Goal: Navigation & Orientation: Find specific page/section

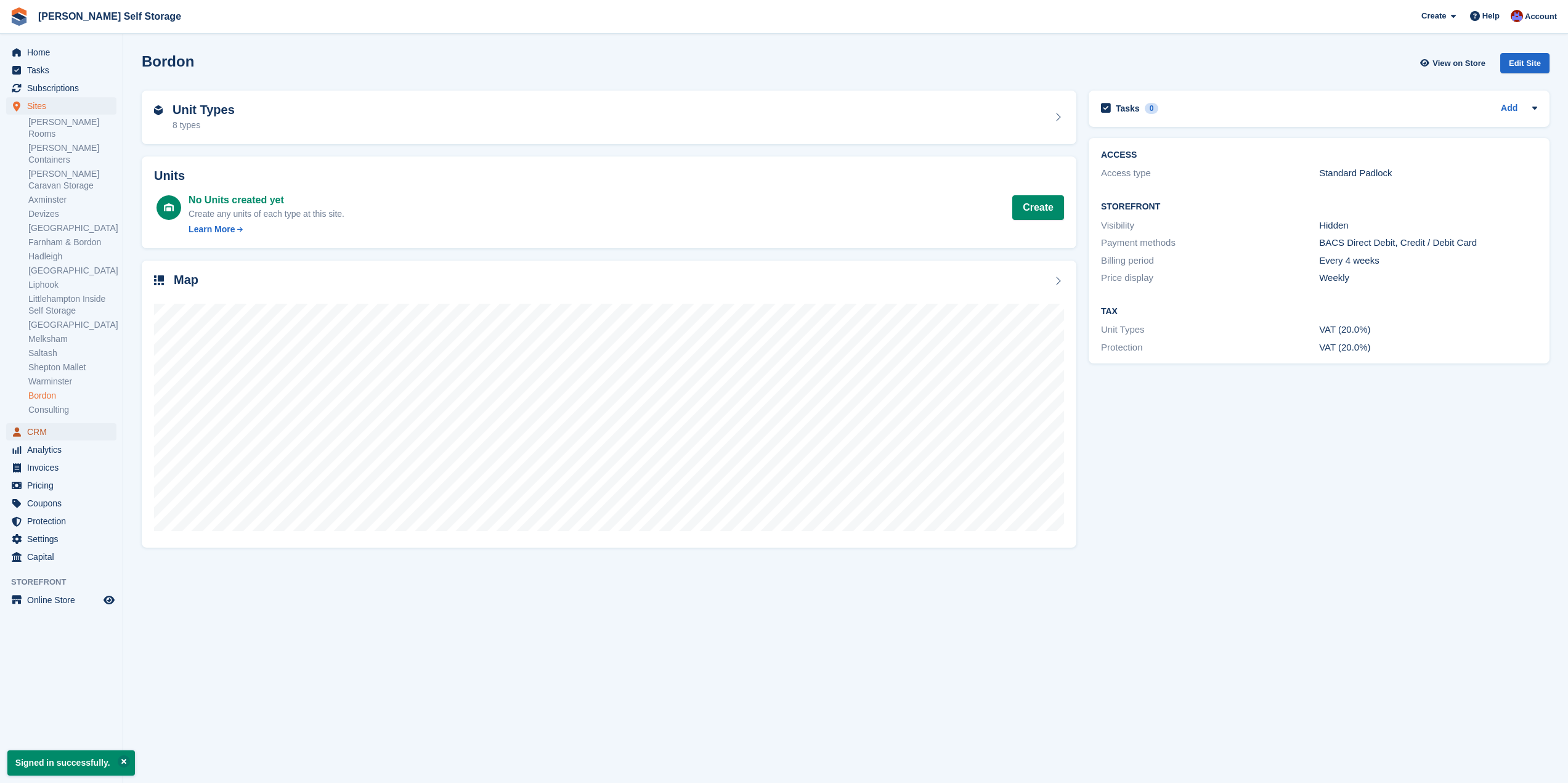
click at [85, 424] on span "CRM" at bounding box center [63, 432] width 74 height 17
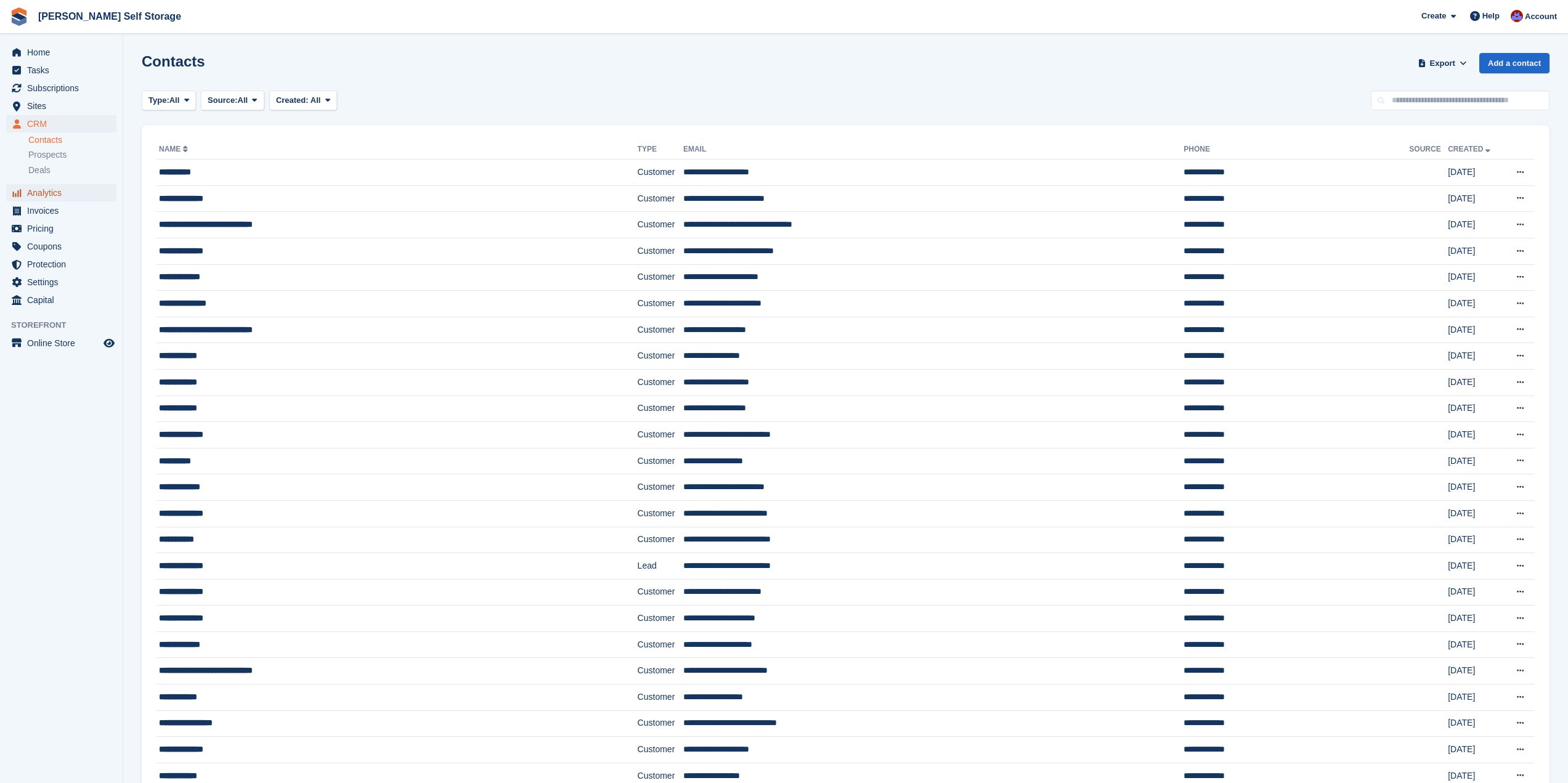
click at [47, 193] on span "Analytics" at bounding box center [63, 193] width 74 height 17
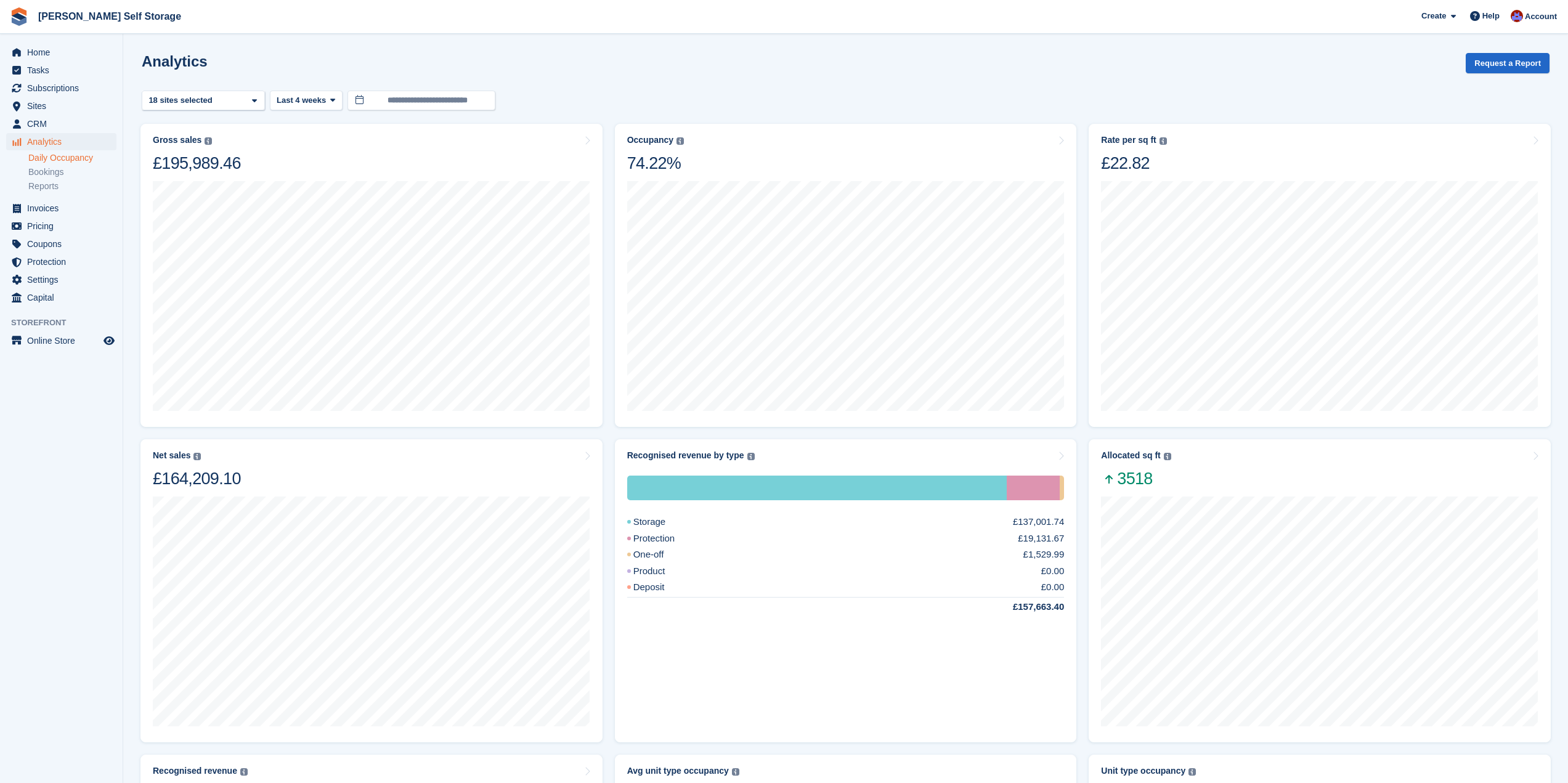
click at [74, 157] on link "Daily Occupancy" at bounding box center [73, 158] width 88 height 12
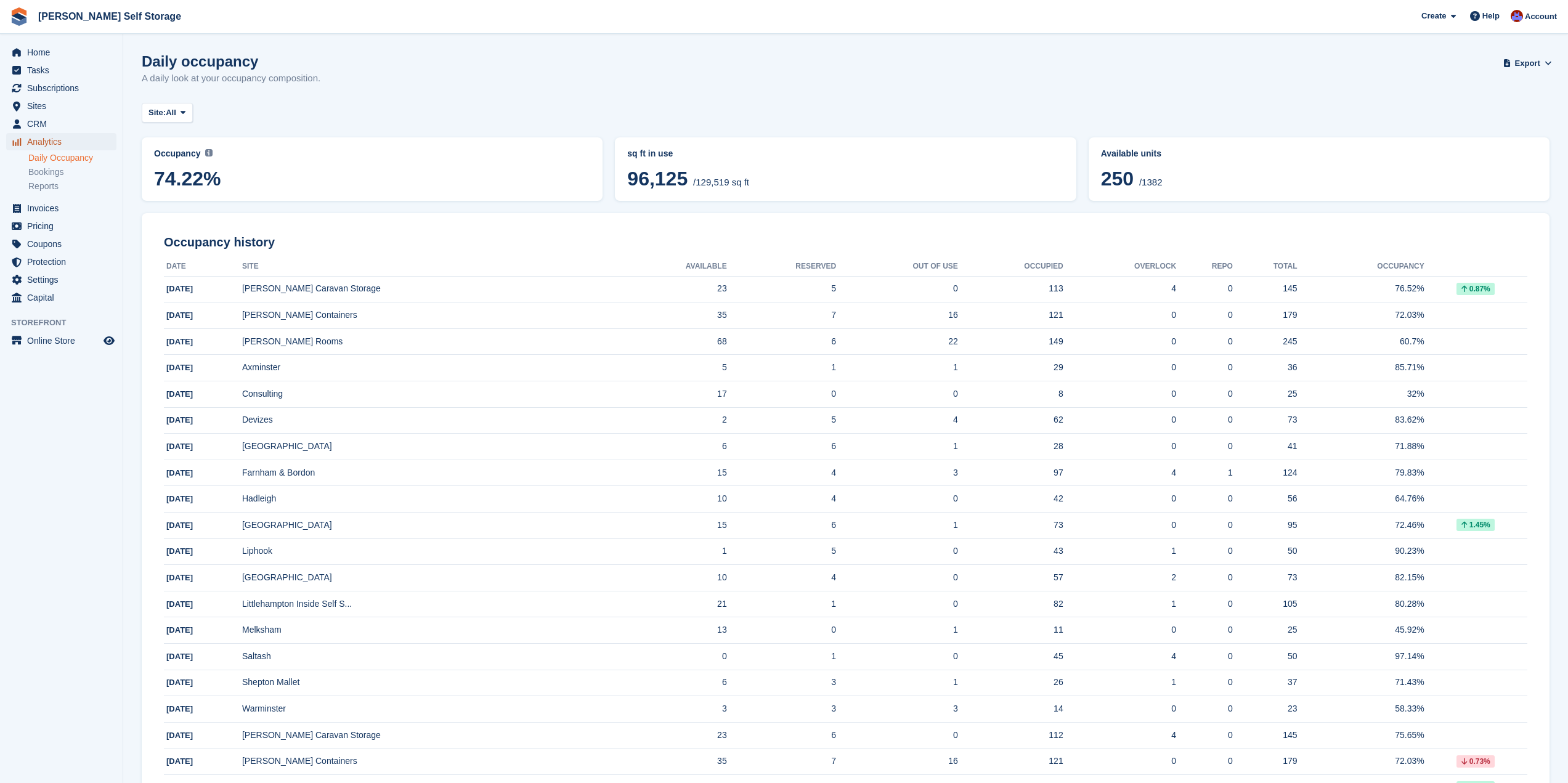
click at [52, 147] on span "Analytics" at bounding box center [63, 141] width 74 height 17
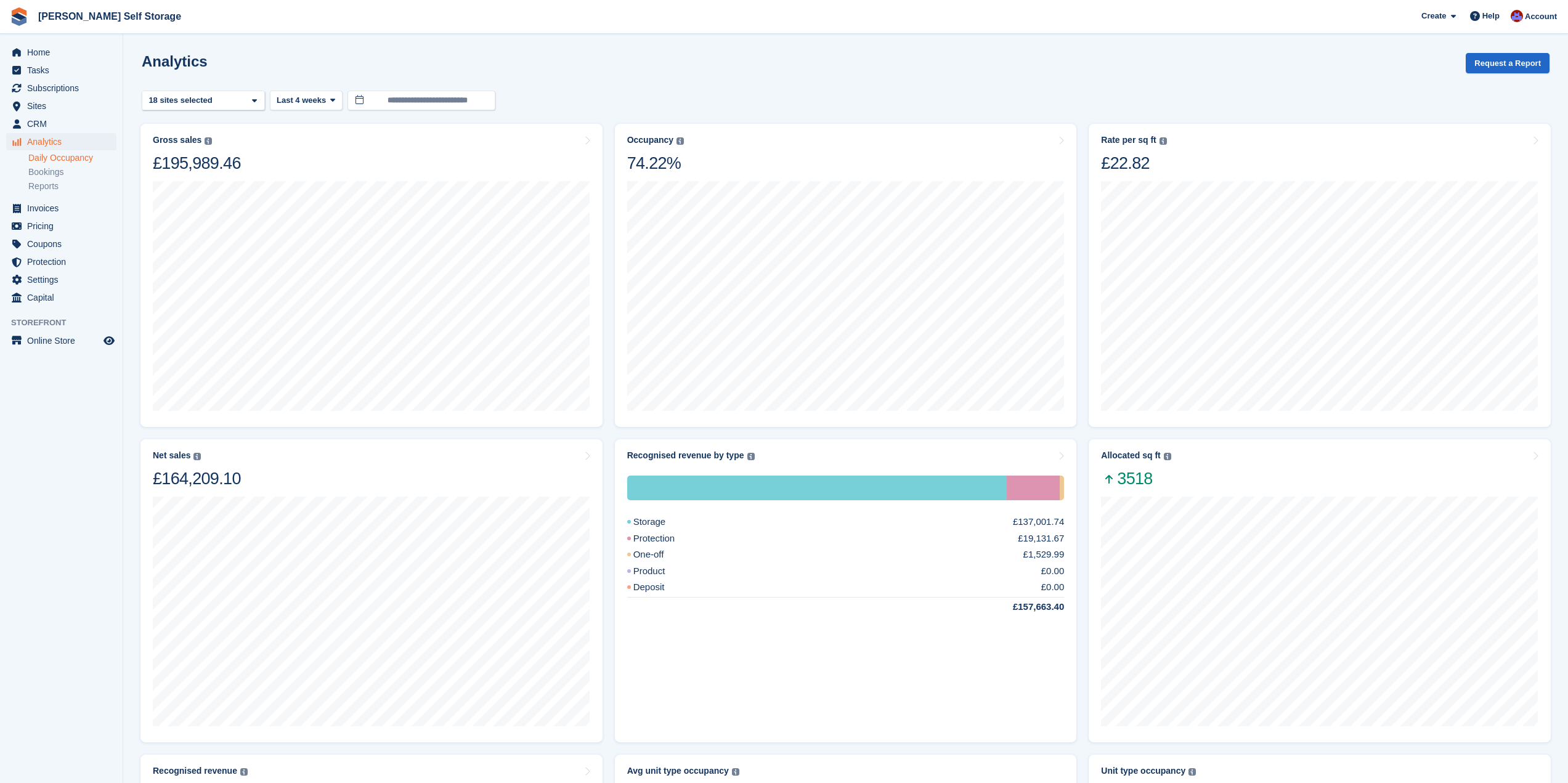
click at [53, 162] on link "Daily Occupancy" at bounding box center [73, 158] width 88 height 12
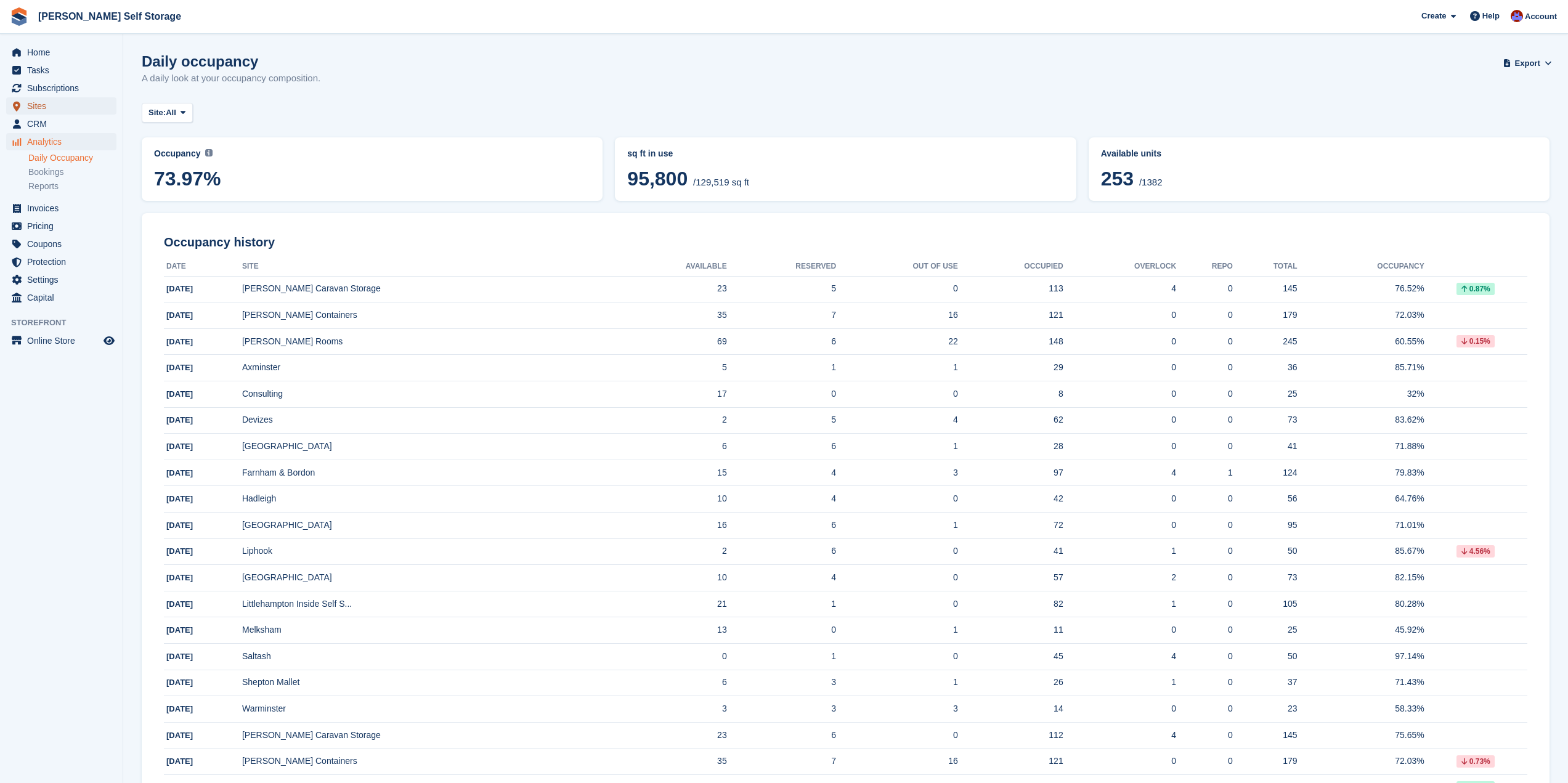
click at [49, 108] on span "Sites" at bounding box center [63, 106] width 74 height 17
